Goal: Check status: Check status

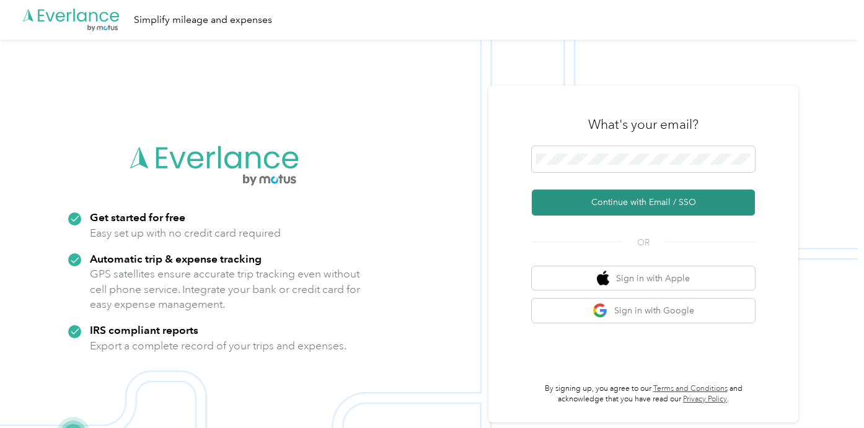
click at [627, 206] on button "Continue with Email / SSO" at bounding box center [643, 203] width 223 height 26
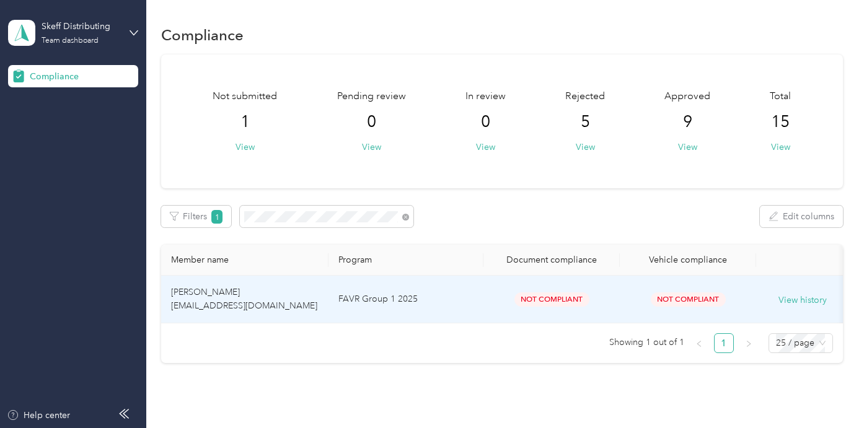
click at [480, 296] on td "FAVR Group 1 2025" at bounding box center [405, 300] width 155 height 48
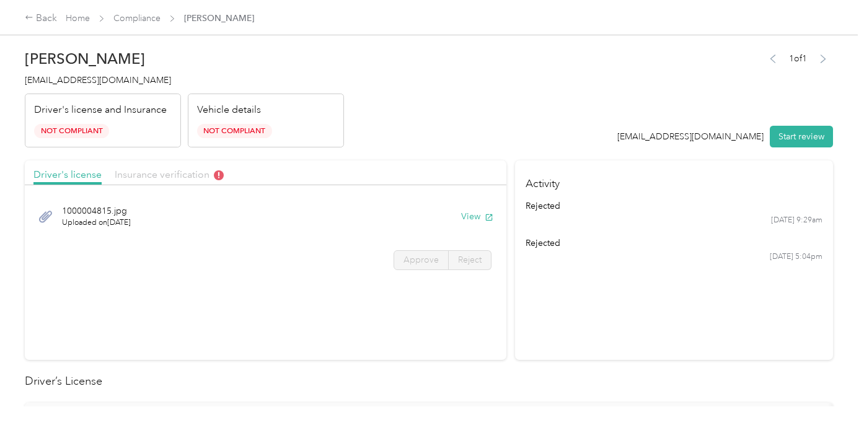
click at [207, 176] on span "Insurance verification" at bounding box center [169, 175] width 109 height 12
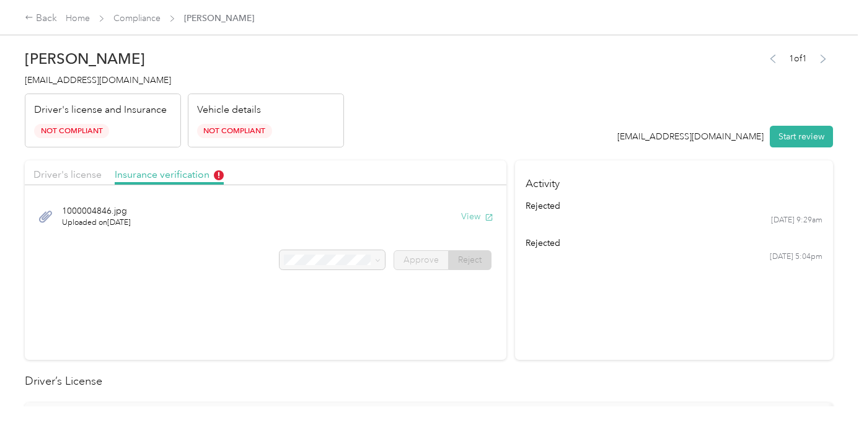
click at [477, 222] on button "View" at bounding box center [477, 216] width 32 height 13
click at [55, 172] on span "Driver's license" at bounding box center [67, 175] width 68 height 12
